Goal: Task Accomplishment & Management: Manage account settings

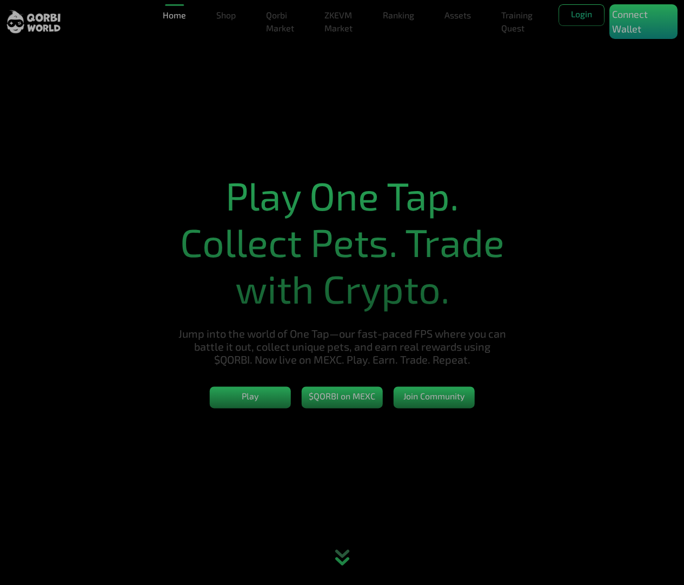
click at [152, 58] on section "Play One Tap. Collect Pets. Trade with Crypto. Jump into the world of One Tap—o…" at bounding box center [342, 292] width 684 height 585
click at [640, 29] on p "Connect Wallet" at bounding box center [643, 21] width 63 height 29
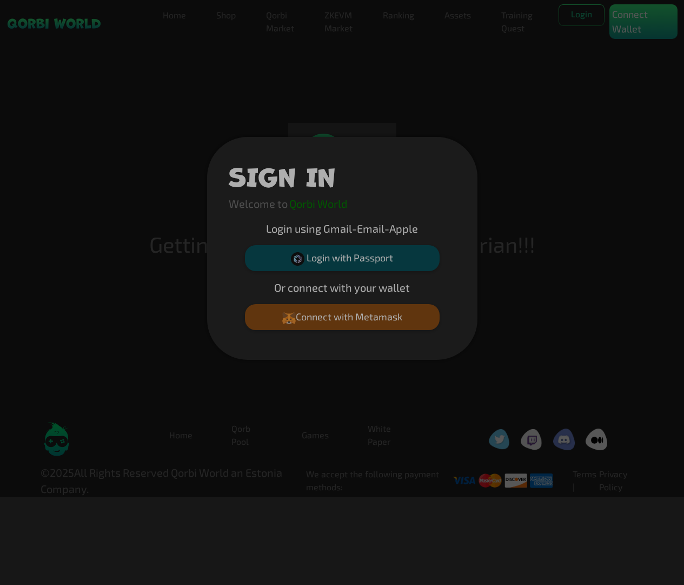
click at [501, 79] on div "SIGN IN Welcome to Qorbi World Login using Gmail-Email-Apple Login with Passpor…" at bounding box center [342, 248] width 684 height 496
click at [610, 130] on div "SIGN IN Welcome to Qorbi World Login using Gmail-Email-Apple Login with Passpor…" at bounding box center [342, 248] width 684 height 496
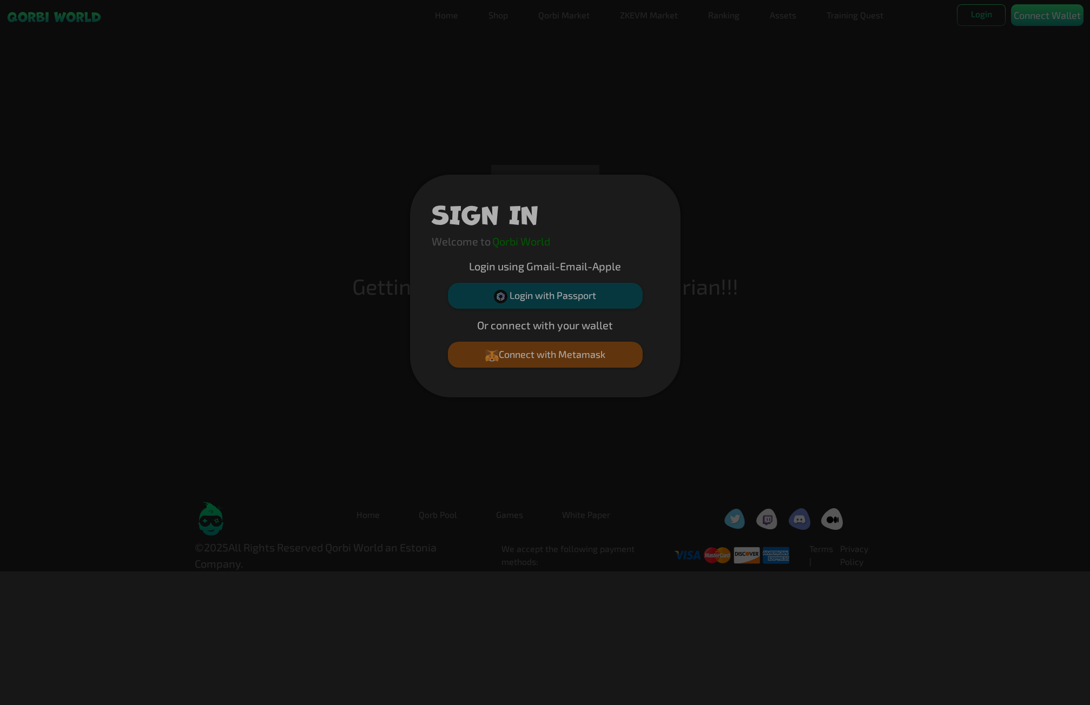
click at [684, 364] on div "SIGN IN Welcome to Qorbi World Login using Gmail-Email-Apple Login with Passpor…" at bounding box center [545, 286] width 1090 height 572
click at [565, 367] on button "Connect with Metamask" at bounding box center [545, 355] width 195 height 26
click at [531, 355] on button "Connect with Metamask" at bounding box center [545, 355] width 195 height 26
click at [684, 304] on div "SIGN IN Welcome to Qorbi World Login using Gmail-Email-Apple Login with Passpor…" at bounding box center [545, 286] width 1090 height 572
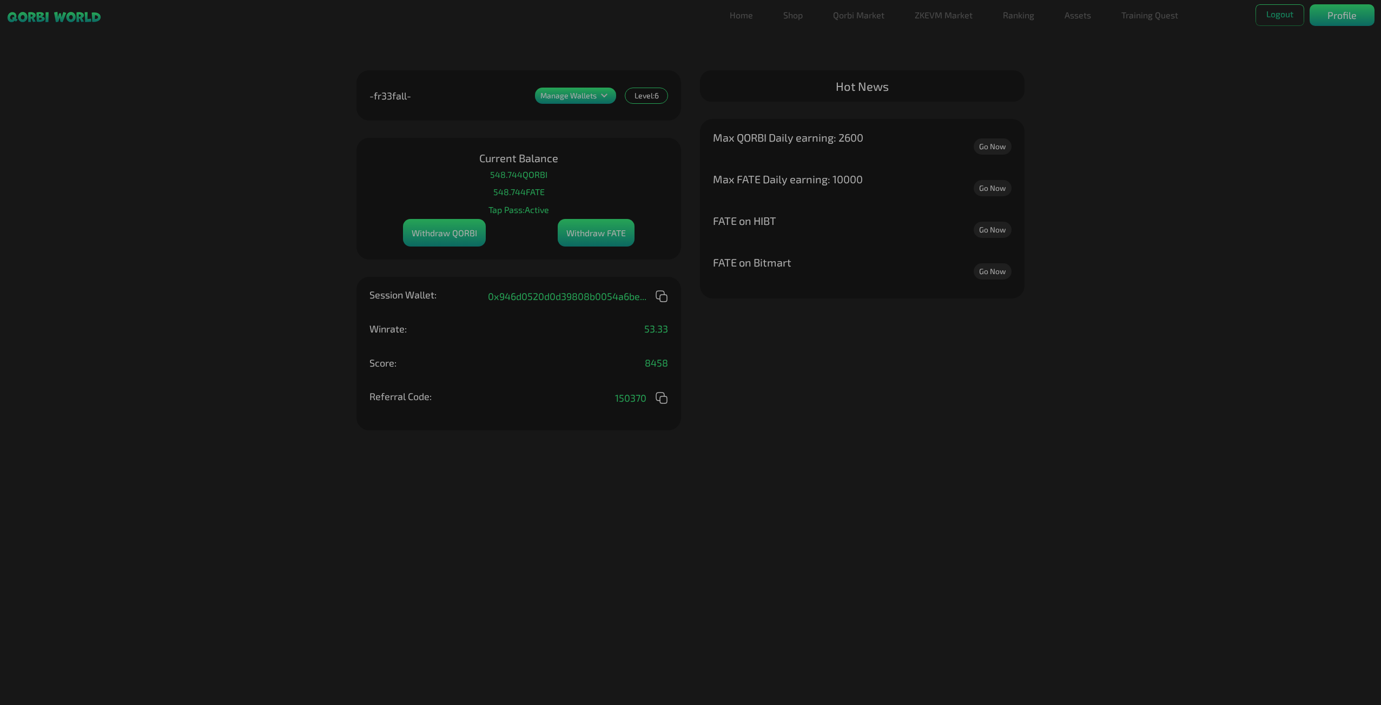
click at [610, 96] on icon at bounding box center [604, 95] width 13 height 13
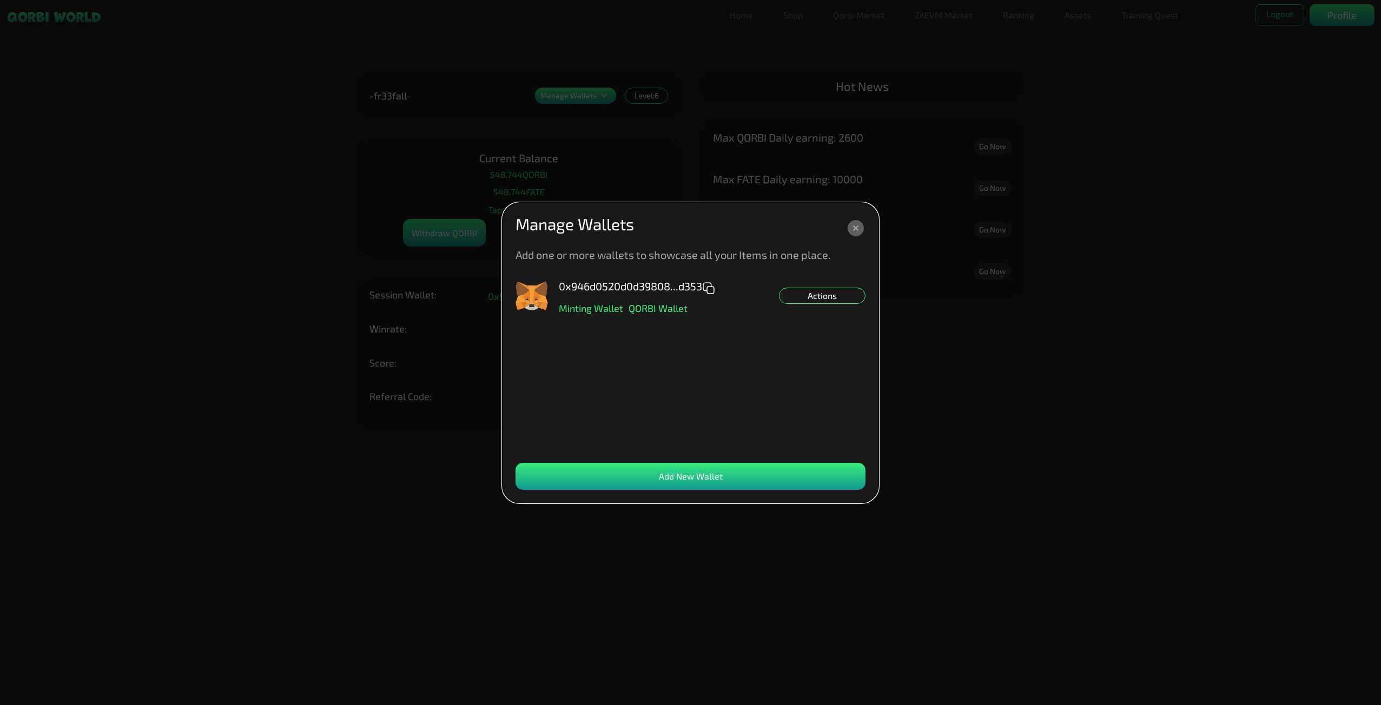
click at [622, 203] on dialog "Manage Wallets Add one or more wallets to showcase all your Items in one place.…" at bounding box center [690, 353] width 376 height 300
click at [684, 229] on icon at bounding box center [855, 228] width 5 height 5
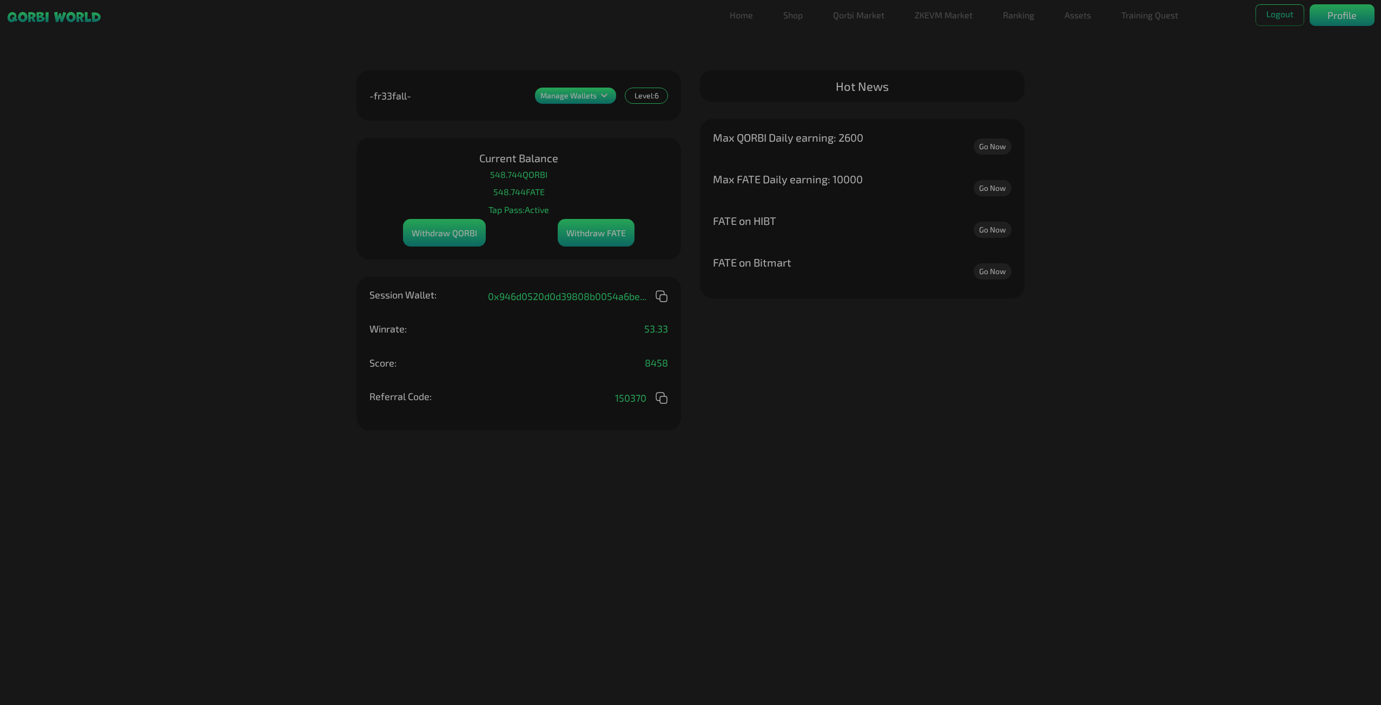
click at [684, 9] on ul "Home Shop Qorbi Market ZKEVM Market Ranking Assets Assets Bundles Forge Burn Eg…" at bounding box center [964, 15] width 479 height 22
click at [684, 14] on link "Assets" at bounding box center [1077, 15] width 35 height 22
click at [684, 37] on link "Assets" at bounding box center [1077, 37] width 35 height 22
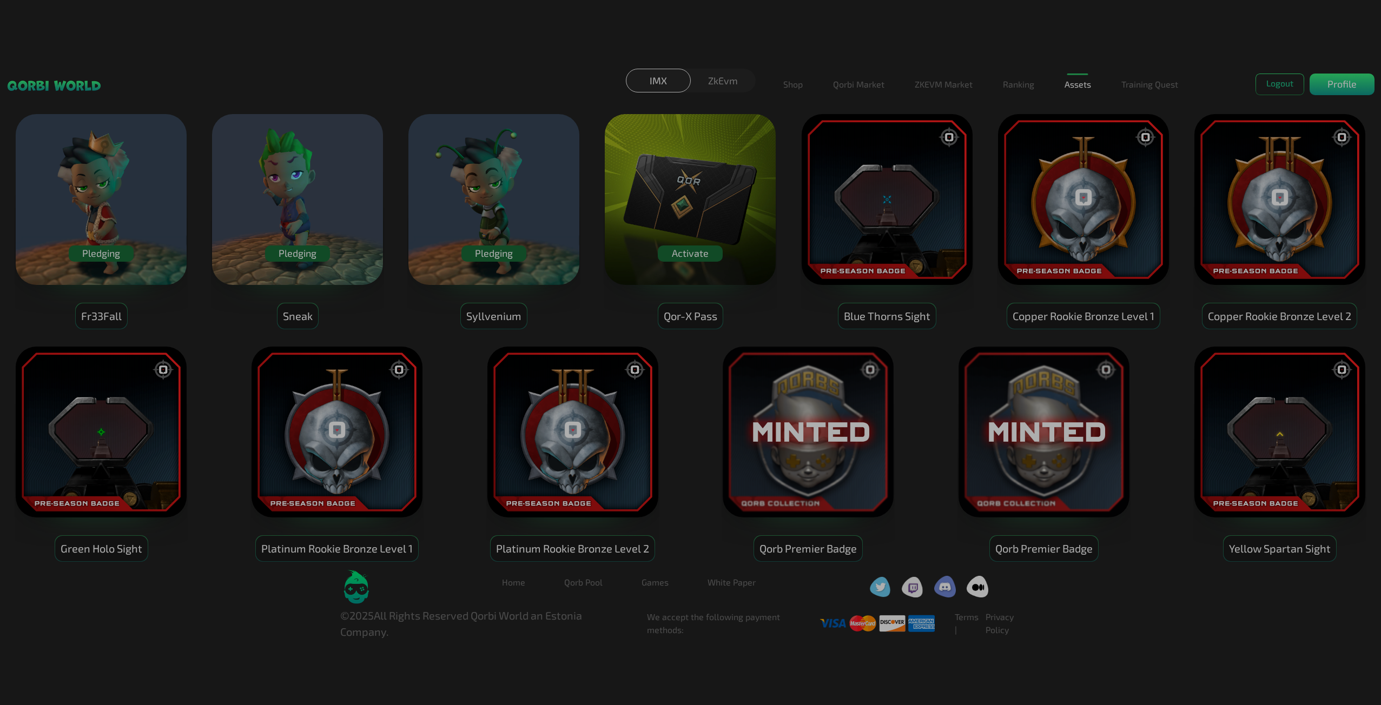
click at [684, 246] on div "Activate" at bounding box center [690, 254] width 65 height 16
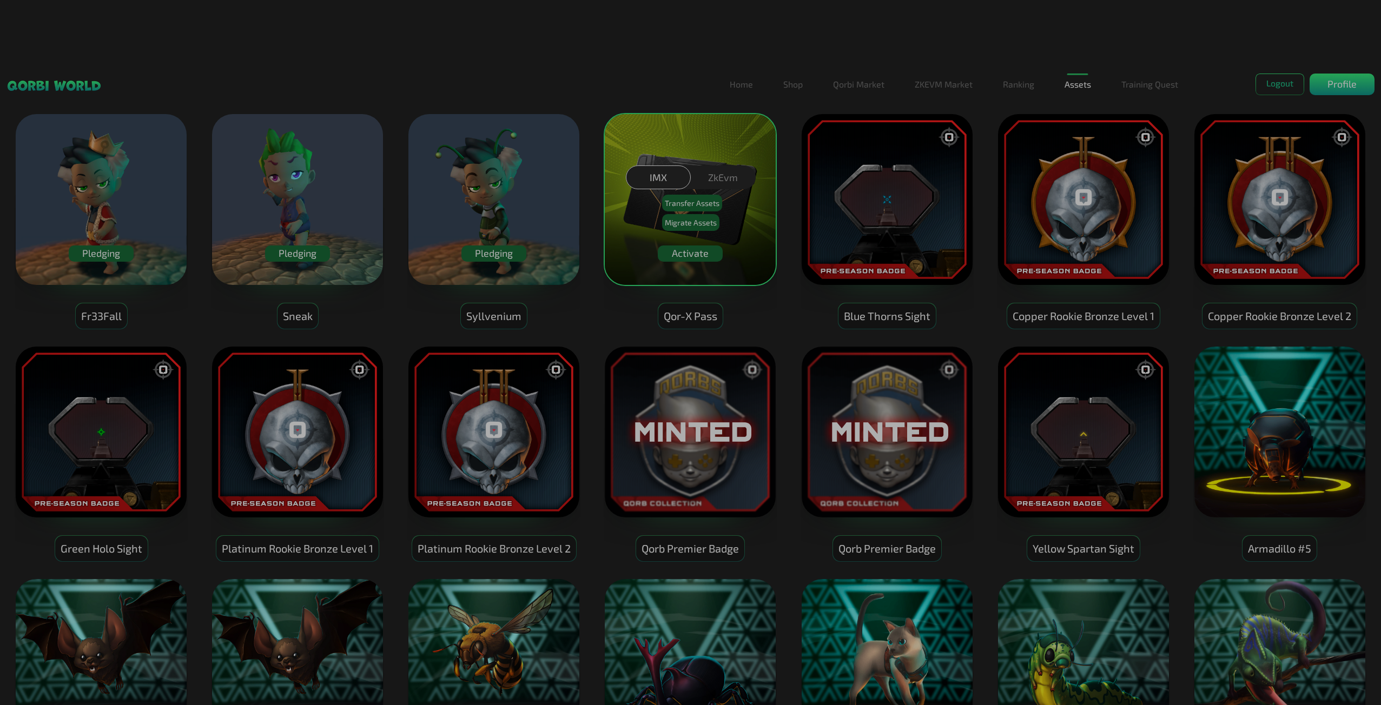
click at [650, 176] on div "IMX" at bounding box center [658, 176] width 65 height 23
click at [684, 255] on div "IMX ZkEvm Transfer Assets Migrate Assets" at bounding box center [690, 199] width 1381 height 261
click at [684, 87] on div "IMX ZkEvm Transfer Assets Migrate Assets" at bounding box center [690, 199] width 1381 height 261
click at [522, 182] on div "IMX ZkEvm Transfer Assets Migrate Assets" at bounding box center [690, 199] width 1381 height 261
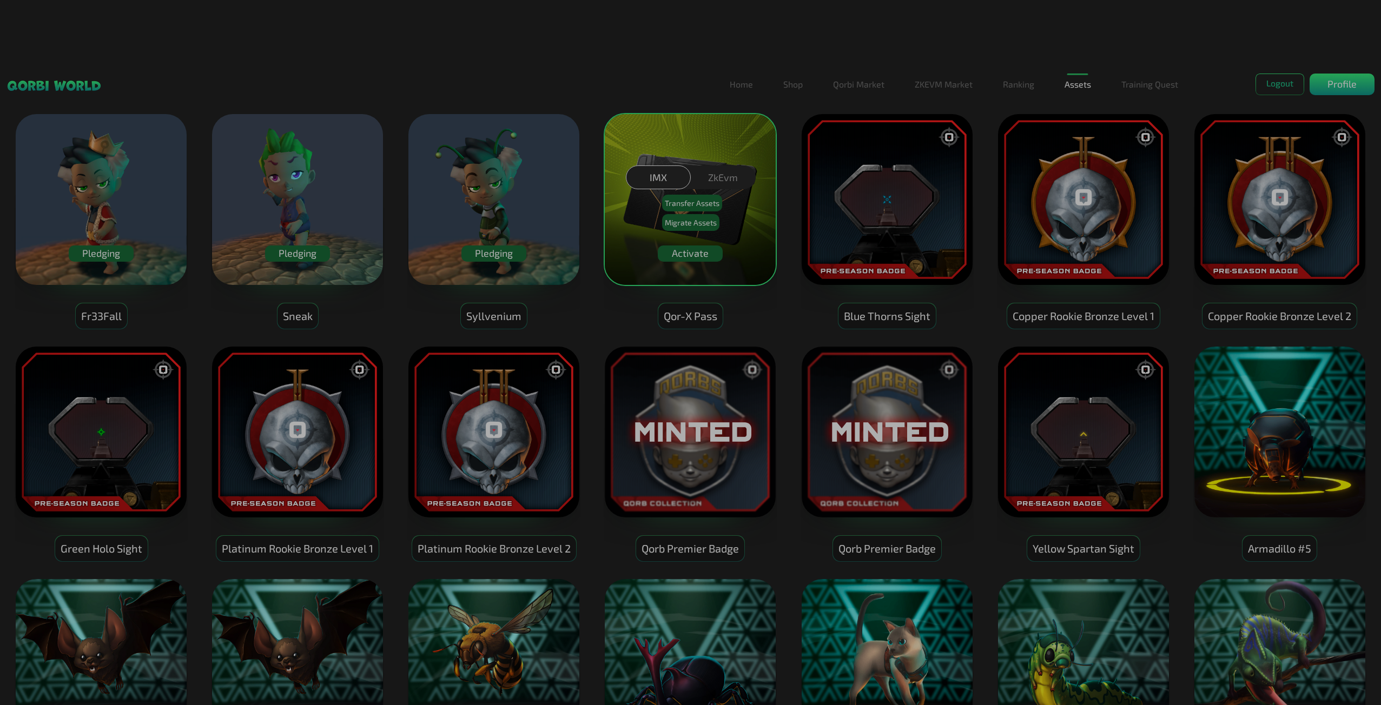
click at [487, 247] on div "IMX ZkEvm Transfer Assets Migrate Assets" at bounding box center [690, 199] width 1381 height 261
click at [489, 260] on div "IMX ZkEvm Transfer Assets Migrate Assets" at bounding box center [690, 199] width 1381 height 261
drag, startPoint x: 736, startPoint y: 402, endPoint x: 758, endPoint y: 131, distance: 271.3
click at [684, 256] on div "IMX ZkEvm Transfer Assets Migrate Assets" at bounding box center [690, 199] width 1381 height 261
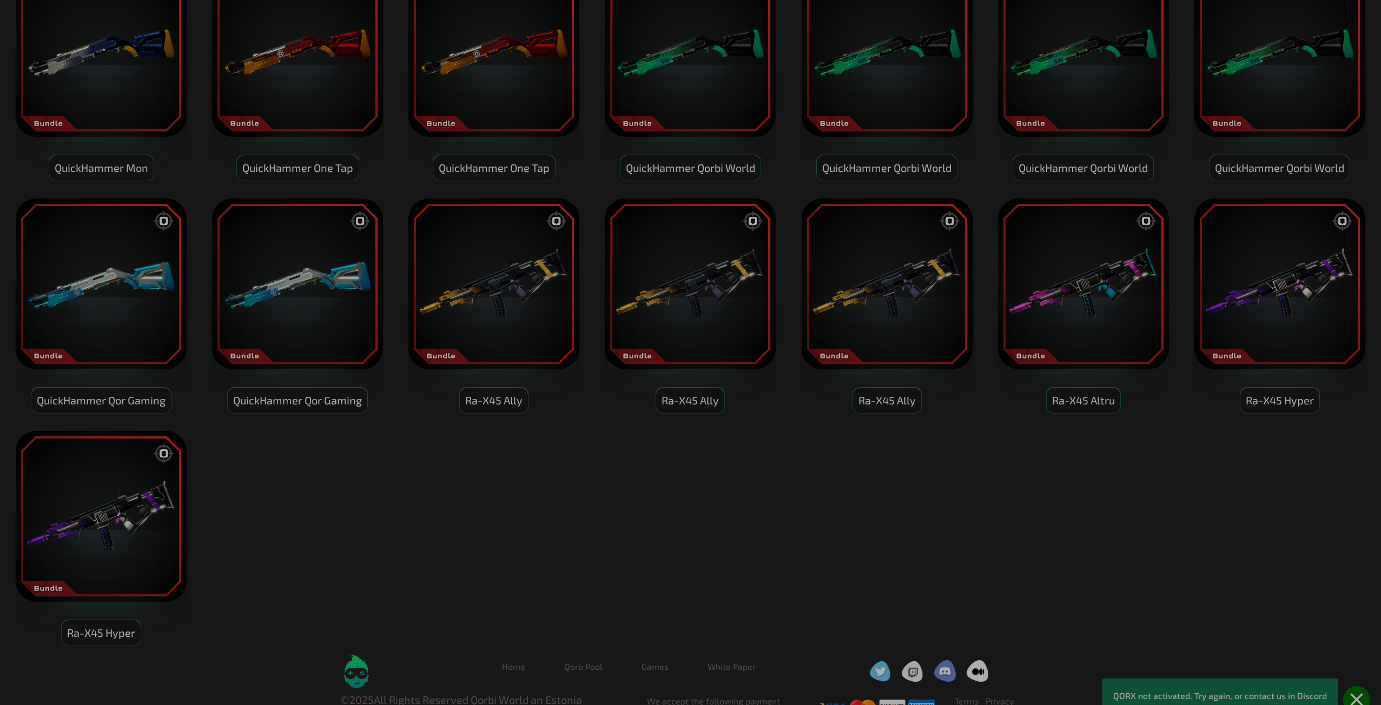
scroll to position [1916, 0]
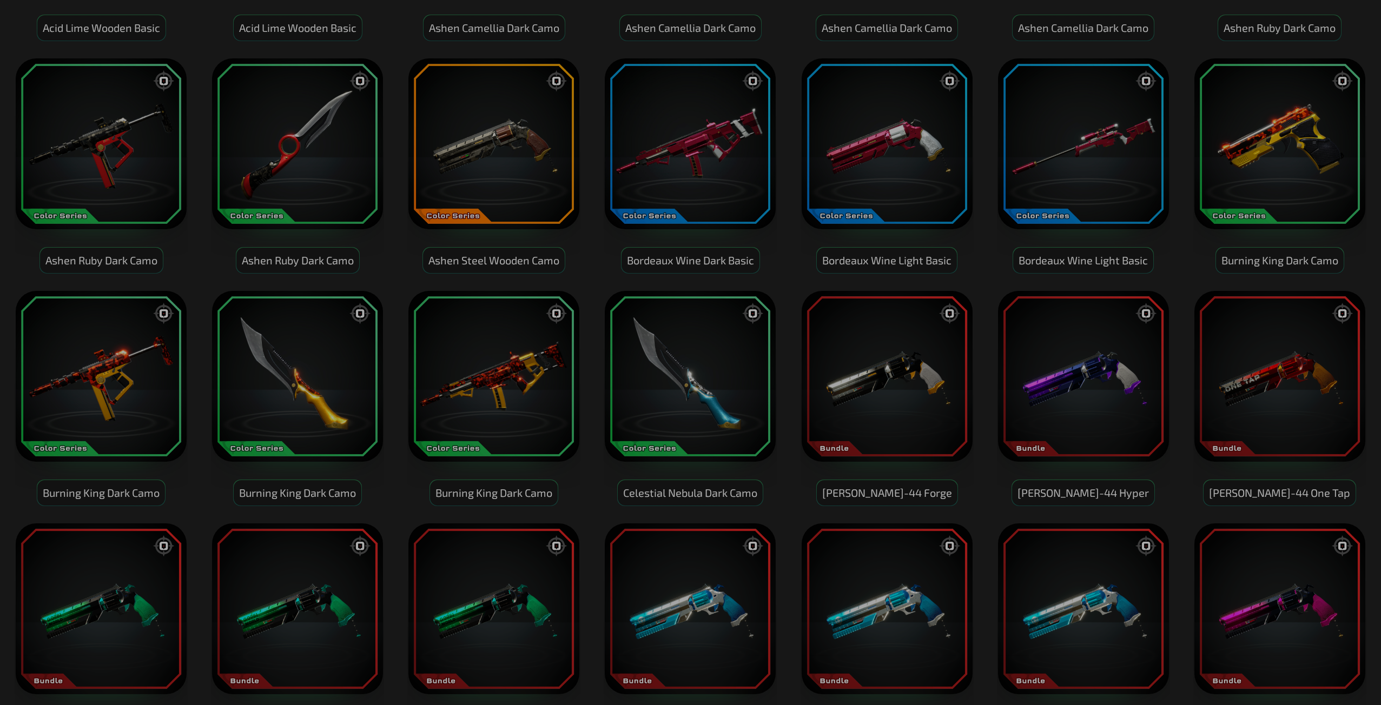
drag, startPoint x: 821, startPoint y: 438, endPoint x: 821, endPoint y: 41, distance: 397.5
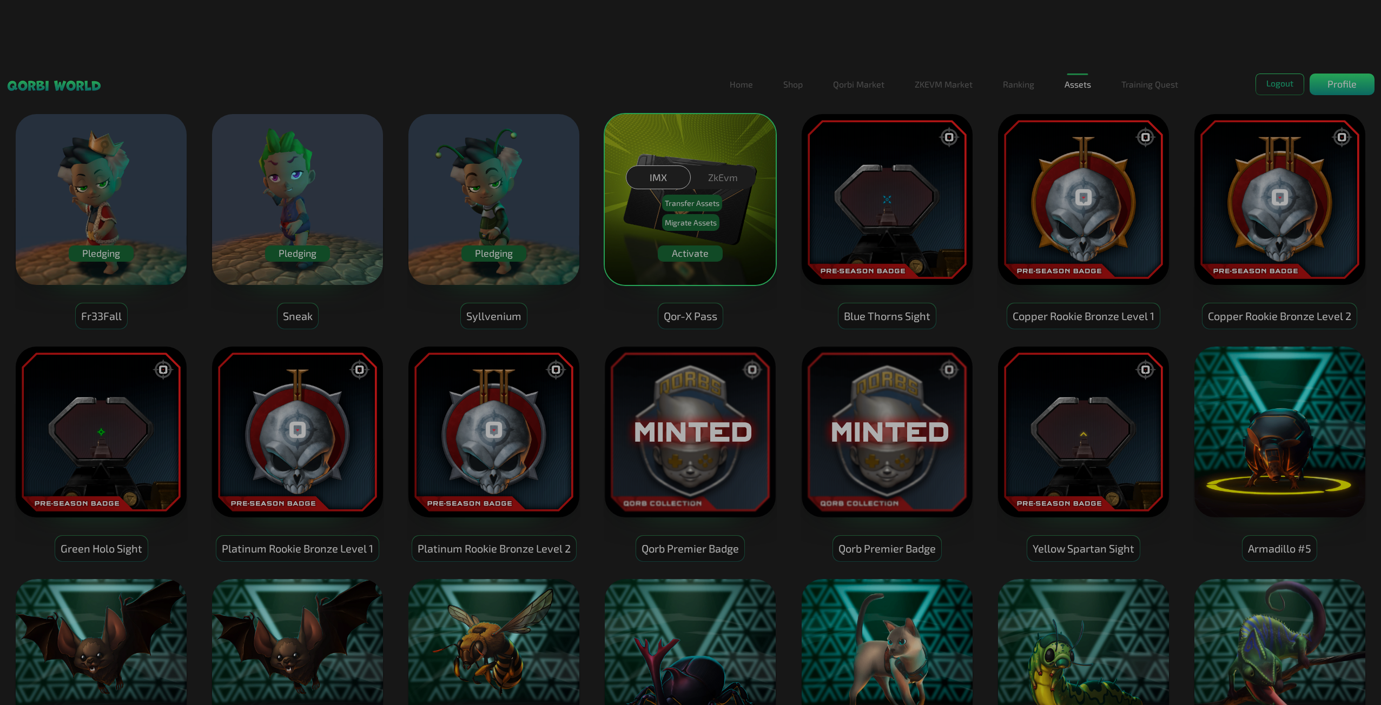
click at [642, 101] on div "IMX ZkEvm Transfer Assets Migrate Assets" at bounding box center [690, 199] width 1381 height 261
click at [673, 179] on div "IMX" at bounding box center [658, 176] width 65 height 23
drag, startPoint x: 666, startPoint y: 145, endPoint x: 663, endPoint y: 171, distance: 26.2
drag, startPoint x: 663, startPoint y: 171, endPoint x: 631, endPoint y: 271, distance: 105.2
click at [629, 274] on div "IMX ZkEvm Transfer Assets Migrate Assets" at bounding box center [690, 199] width 1381 height 261
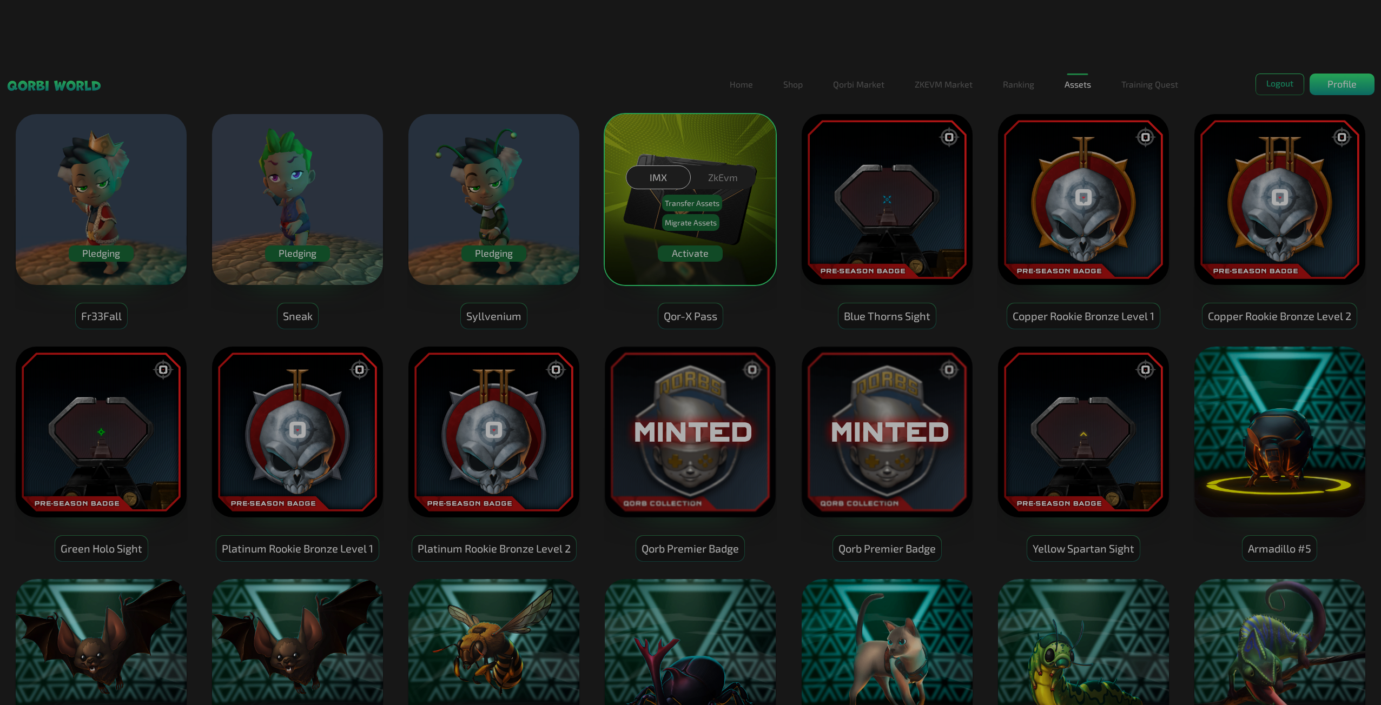
click at [675, 255] on div "IMX ZkEvm Transfer Assets Migrate Assets" at bounding box center [690, 199] width 1381 height 261
click at [639, 268] on div "IMX ZkEvm Transfer Assets Migrate Assets" at bounding box center [690, 199] width 1381 height 261
click at [684, 250] on div "IMX ZkEvm Transfer Assets Migrate Assets" at bounding box center [690, 199] width 1381 height 261
click at [494, 251] on div "IMX ZkEvm Transfer Assets Migrate Assets" at bounding box center [690, 199] width 1381 height 261
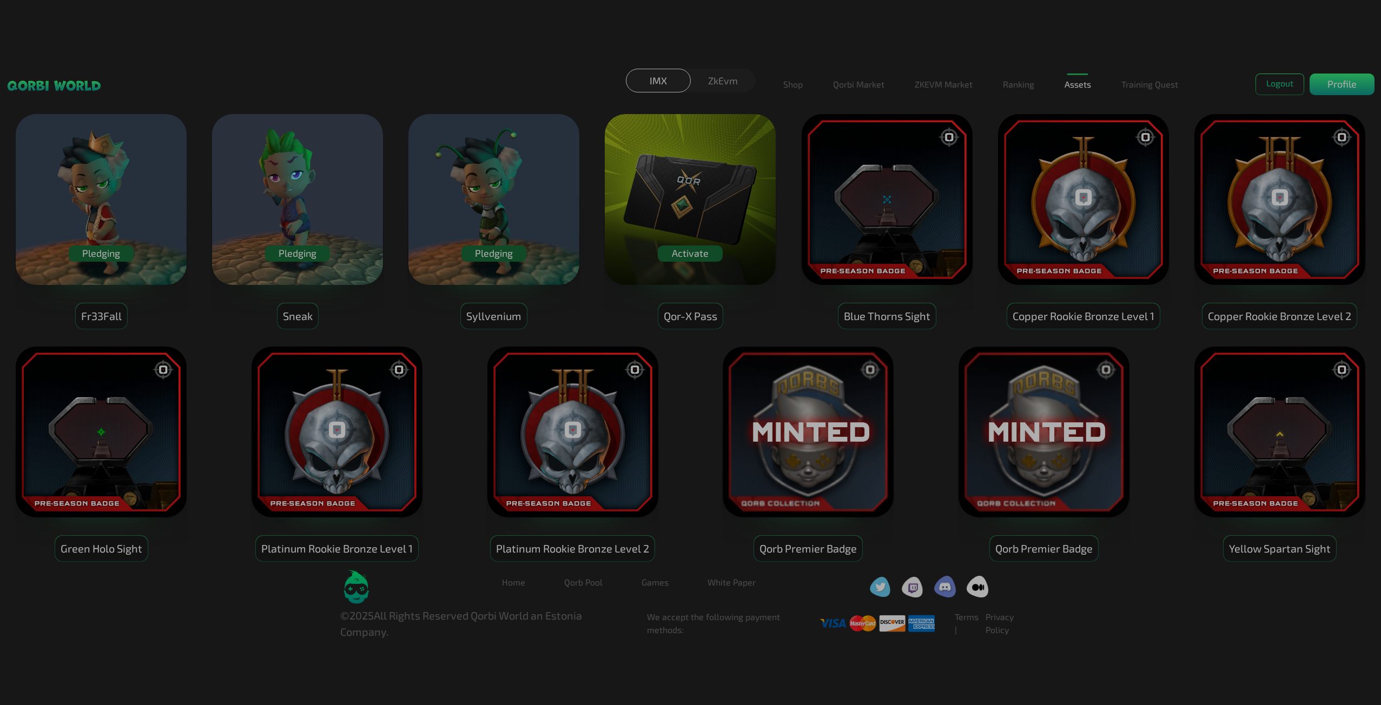
drag, startPoint x: 1273, startPoint y: 247, endPoint x: 1274, endPoint y: 256, distance: 8.8
click at [1274, 256] on img at bounding box center [1279, 199] width 173 height 173
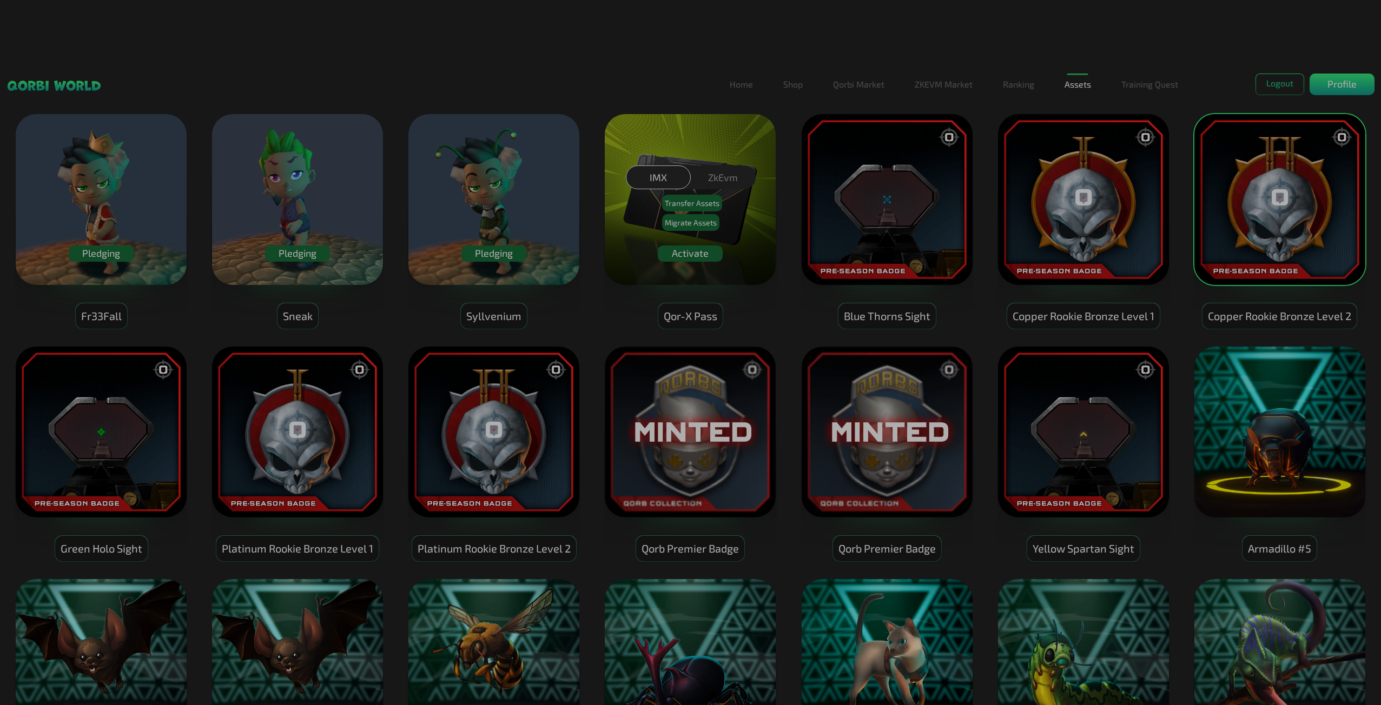
click at [687, 251] on div "IMX ZkEvm Transfer Assets Migrate Assets" at bounding box center [690, 199] width 1381 height 261
click at [710, 257] on div "IMX ZkEvm Transfer Assets Migrate Assets" at bounding box center [690, 199] width 1381 height 261
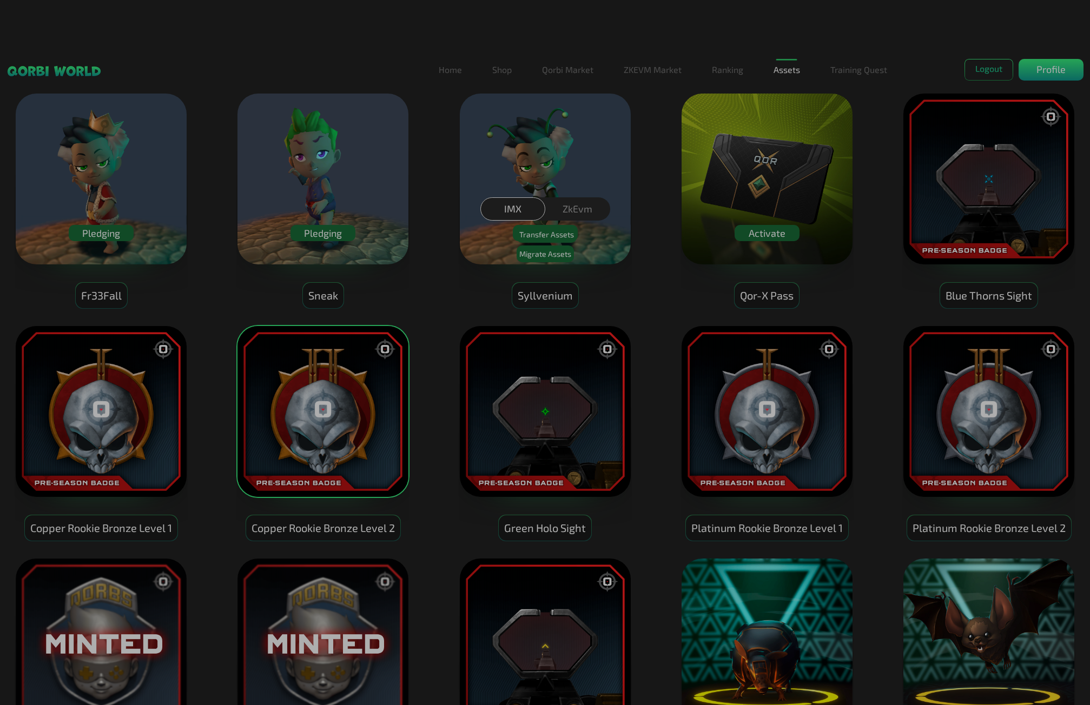
click at [763, 237] on div "IMX ZkEvm Transfer Assets Migrate Assets" at bounding box center [545, 232] width 1090 height 354
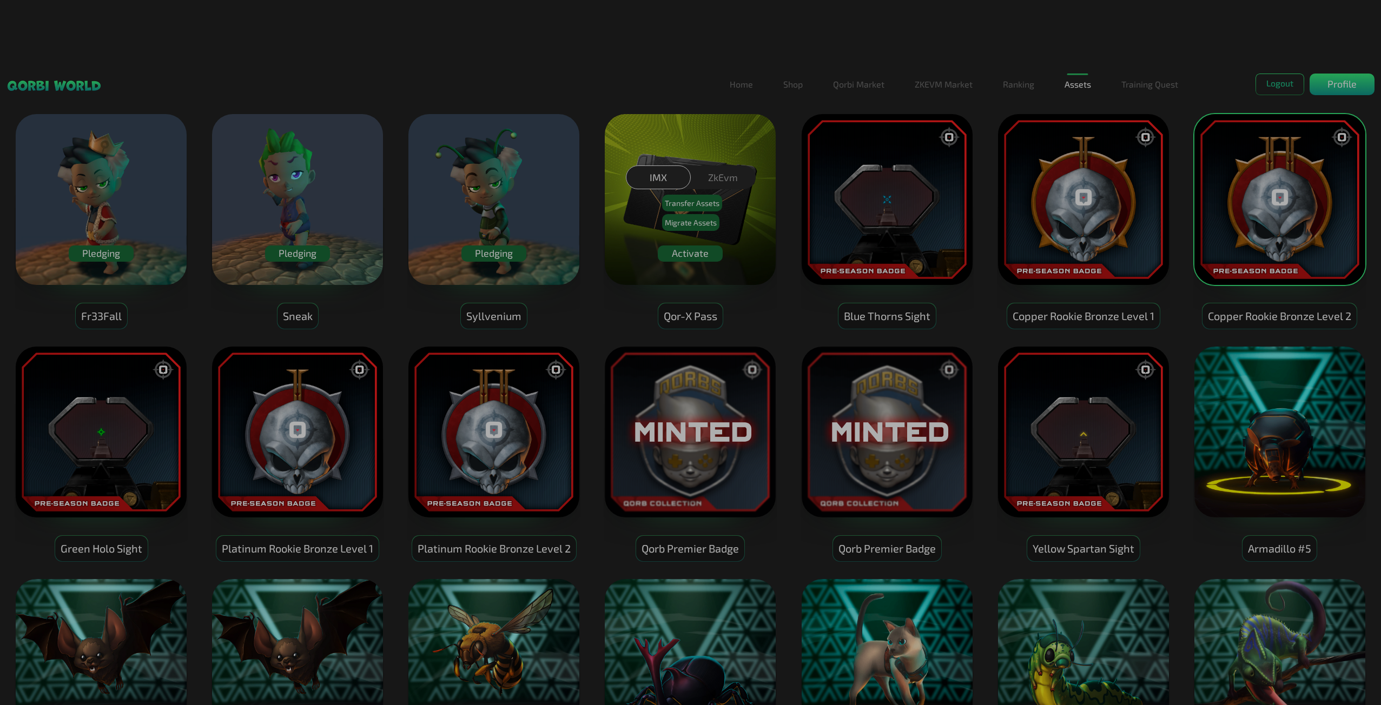
click at [759, 135] on div "IMX ZkEvm Transfer Assets Migrate Assets" at bounding box center [690, 199] width 1381 height 261
drag, startPoint x: 827, startPoint y: 244, endPoint x: 521, endPoint y: 215, distance: 307.5
click at [521, 215] on div "IMX ZkEvm Transfer Assets Migrate Assets" at bounding box center [690, 199] width 1381 height 261
click at [523, 260] on div "IMX ZkEvm Transfer Assets Migrate Assets" at bounding box center [690, 199] width 1381 height 261
click at [498, 247] on div "IMX ZkEvm Transfer Assets Migrate Assets" at bounding box center [690, 199] width 1381 height 261
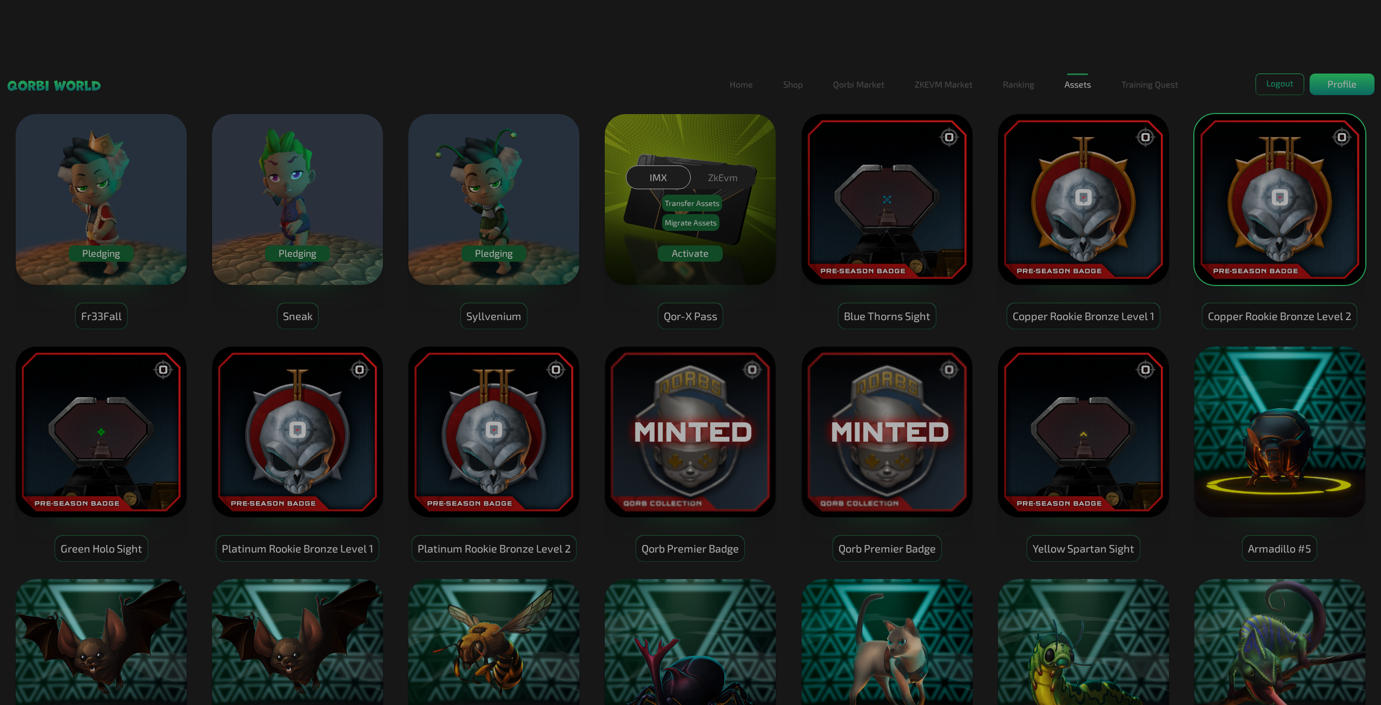
click at [493, 253] on div "IMX ZkEvm Transfer Assets Migrate Assets" at bounding box center [690, 199] width 1381 height 261
drag, startPoint x: 558, startPoint y: 58, endPoint x: 562, endPoint y: 63, distance: 6.6
click at [717, 176] on div "ZkEvm" at bounding box center [723, 176] width 65 height 23
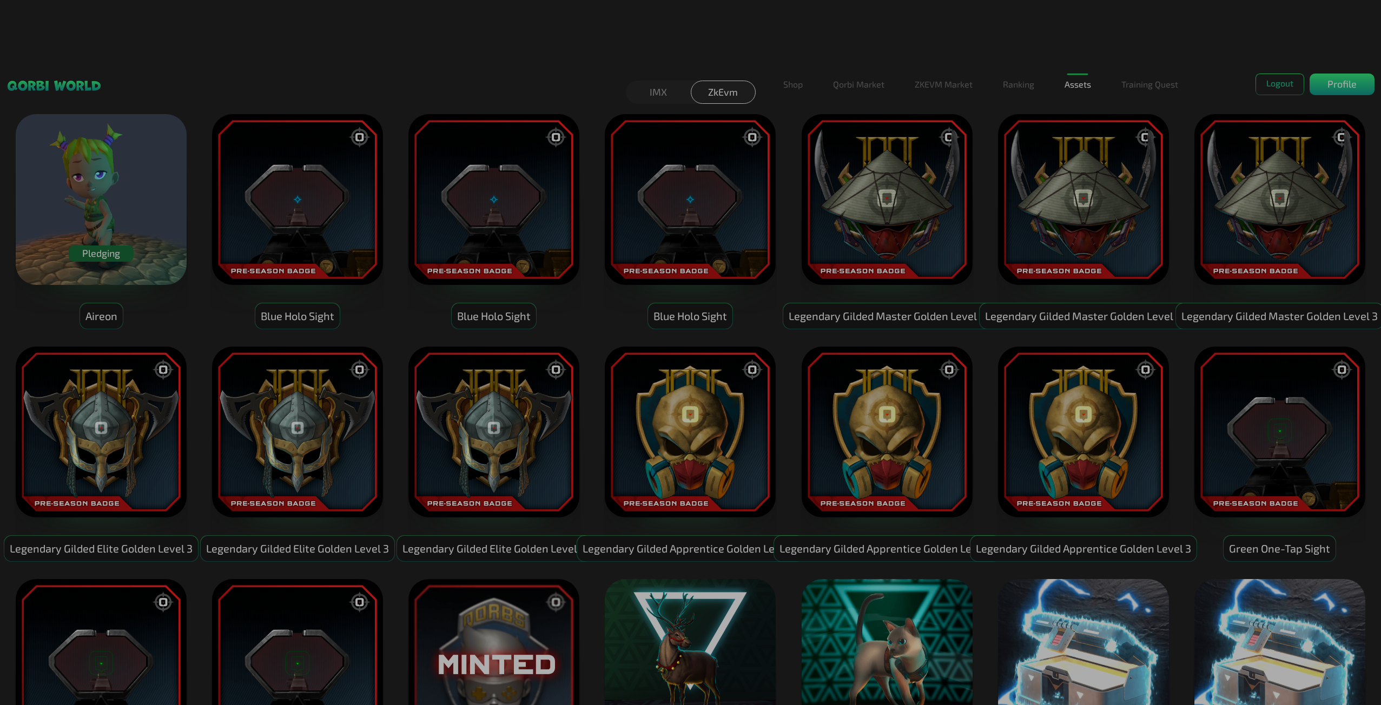
click at [454, 52] on html "Filter By Item Type All Pets Skins Qorbs Qor-x Pass Loot Box Eggs Badges Blockc…" at bounding box center [690, 552] width 1381 height 1105
click at [462, 53] on html "Filter By Item Type All Pets Skins Qorbs Qor-x Pass Loot Box Eggs Badges Blockc…" at bounding box center [690, 552] width 1381 height 1105
click at [108, 252] on div "Pledging" at bounding box center [101, 254] width 65 height 16
click at [1121, 54] on html "Filter By Item Type All Pets Skins Qorbs Qor-x Pass Loot Box Eggs Badges Blockc…" at bounding box center [690, 552] width 1381 height 1105
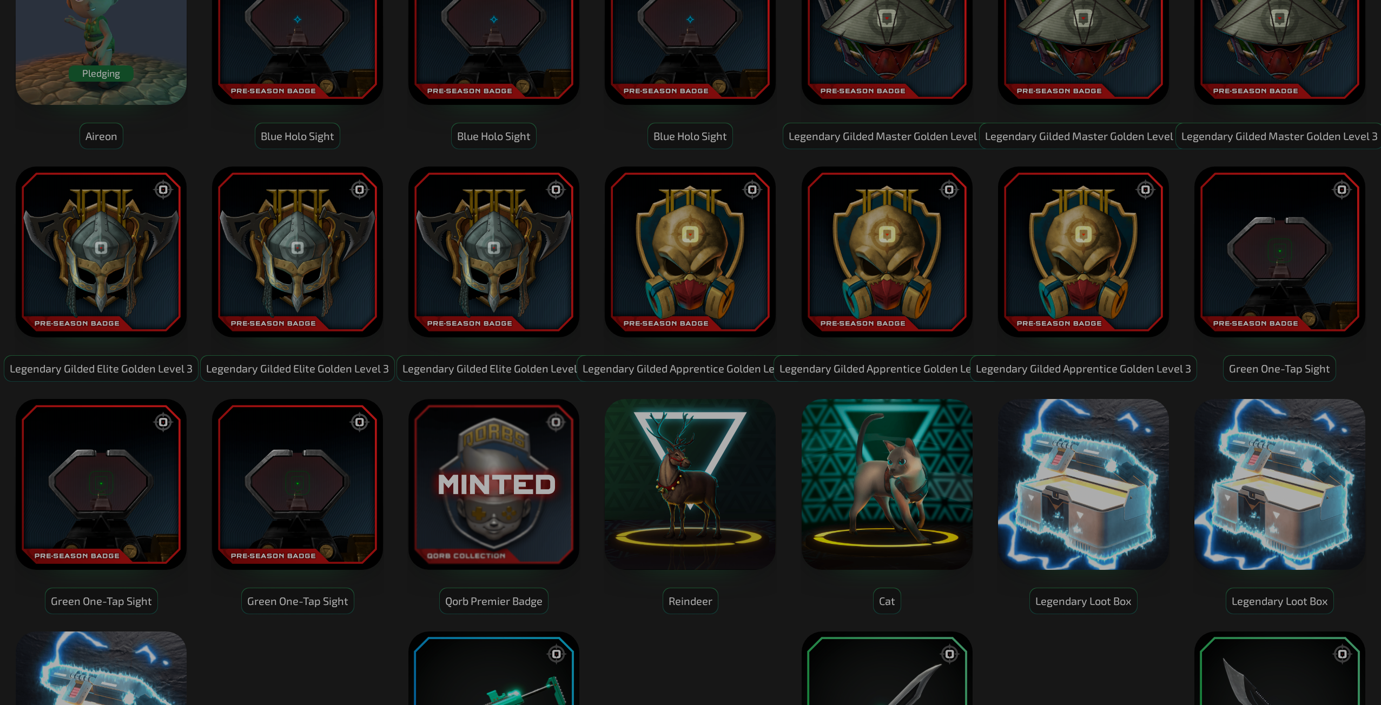
scroll to position [108, 0]
